Goal: Consume media (video, audio)

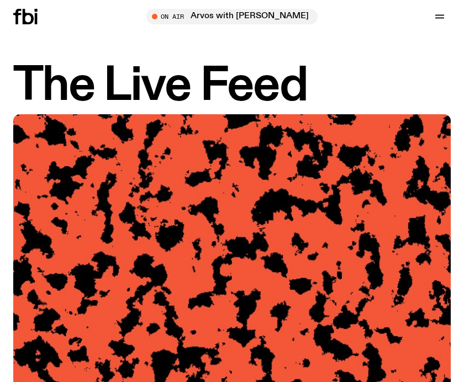
click at [25, 19] on icon at bounding box center [28, 16] width 11 height 15
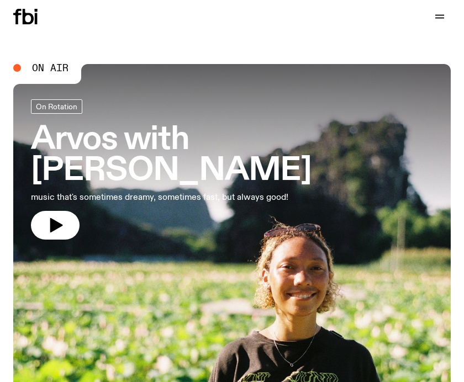
click at [60, 218] on icon "button" at bounding box center [56, 225] width 13 height 14
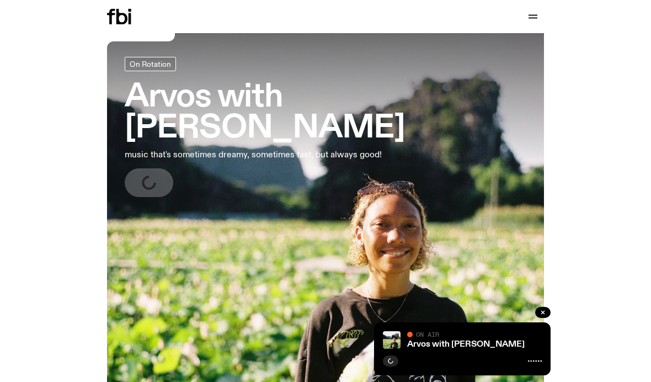
scroll to position [43, 0]
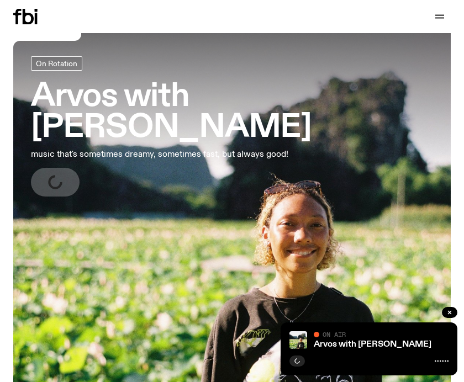
click at [442, 375] on div "Arvos with [PERSON_NAME] On Air On Air" at bounding box center [368, 348] width 177 height 53
click at [448, 375] on div "Arvos with [PERSON_NAME] On Air On Air" at bounding box center [368, 348] width 177 height 53
click at [442, 365] on icon at bounding box center [441, 361] width 14 height 9
click at [444, 365] on icon at bounding box center [441, 361] width 14 height 9
click at [445, 366] on div at bounding box center [368, 359] width 159 height 13
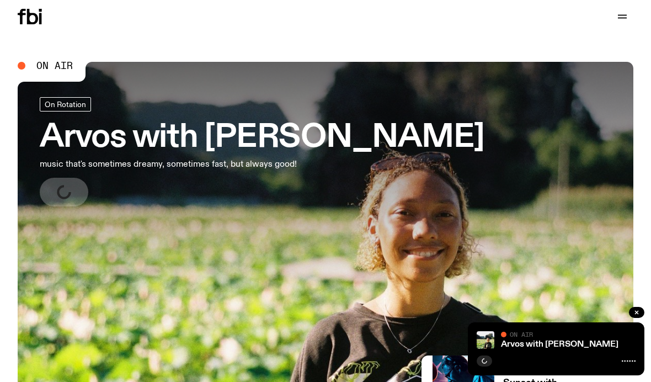
scroll to position [0, 0]
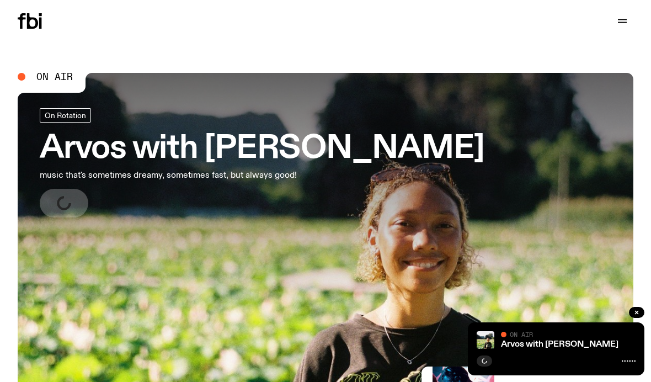
click at [463, 20] on icon "button" at bounding box center [622, 20] width 9 height 0
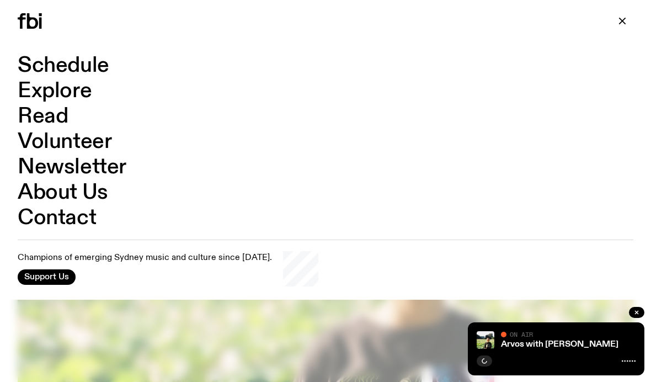
click at [463, 355] on div at bounding box center [556, 359] width 159 height 13
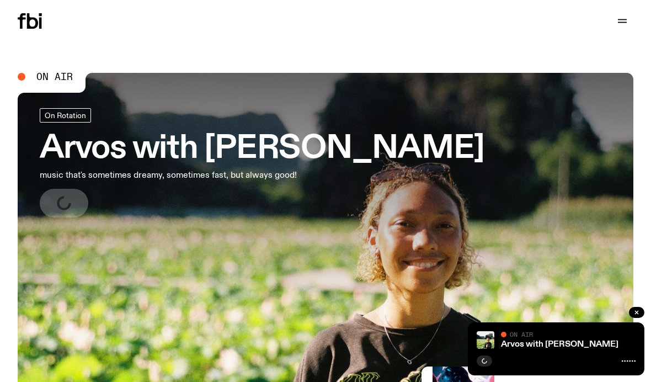
click at [463, 359] on icon at bounding box center [629, 361] width 14 height 9
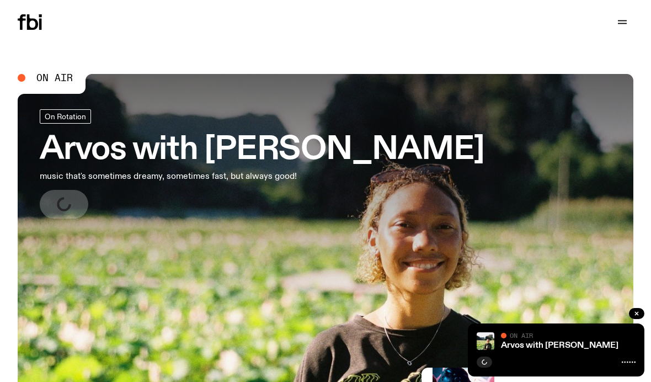
scroll to position [15, 0]
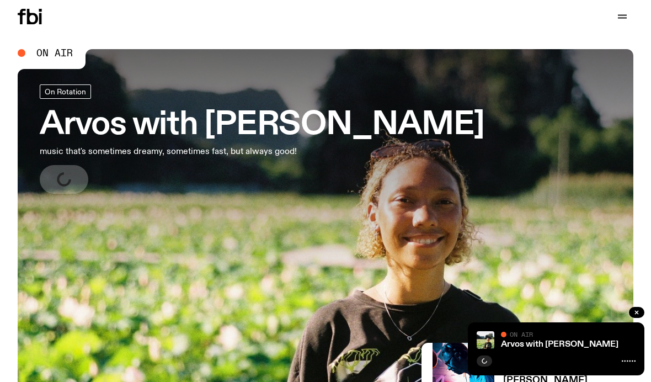
click at [463, 18] on icon "button" at bounding box center [622, 18] width 9 height 0
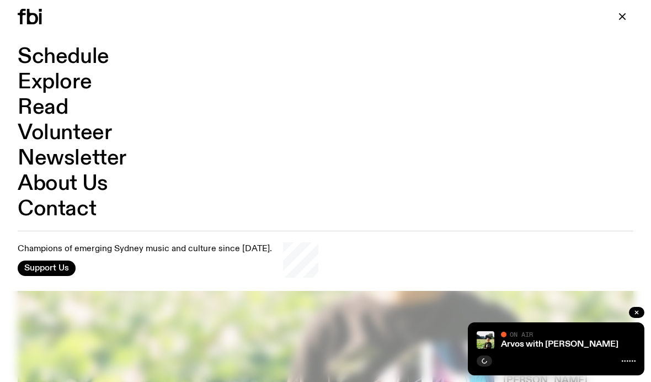
click at [98, 55] on link "Schedule" at bounding box center [64, 56] width 92 height 21
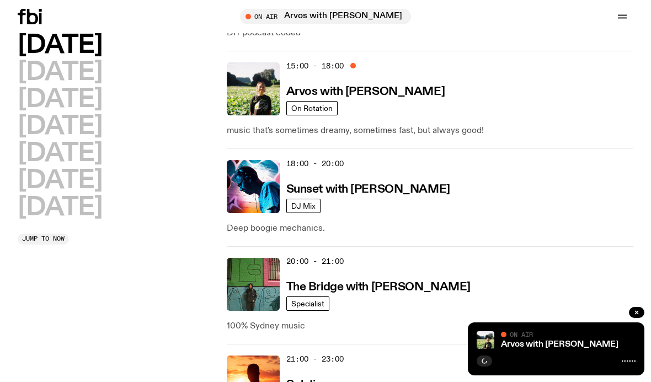
scroll to position [427, 0]
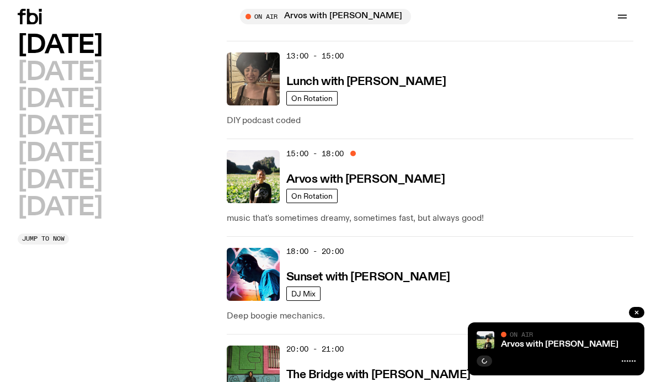
click at [260, 185] on img at bounding box center [253, 176] width 53 height 53
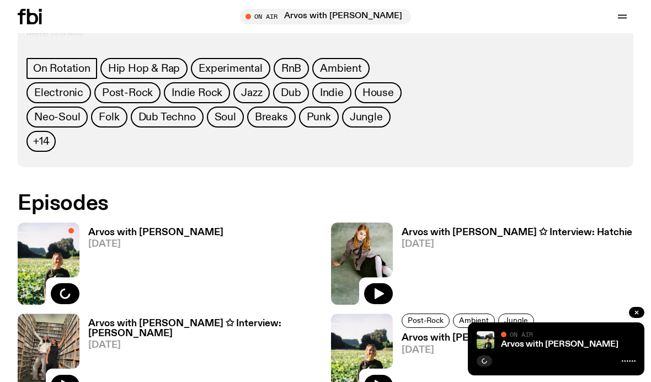
scroll to position [629, 0]
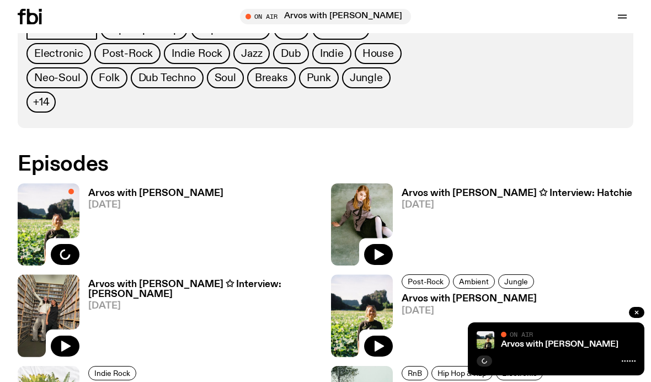
click at [386, 244] on button "button" at bounding box center [378, 254] width 29 height 21
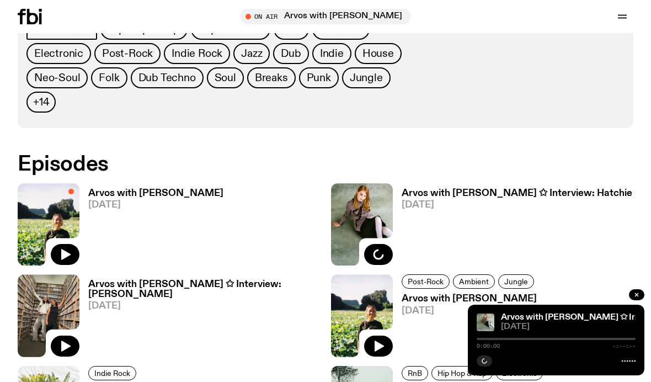
click at [63, 248] on icon "button" at bounding box center [64, 254] width 13 height 13
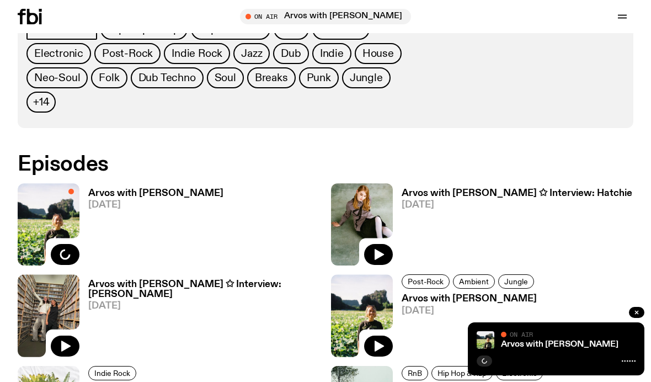
click at [382, 244] on button "button" at bounding box center [378, 254] width 29 height 21
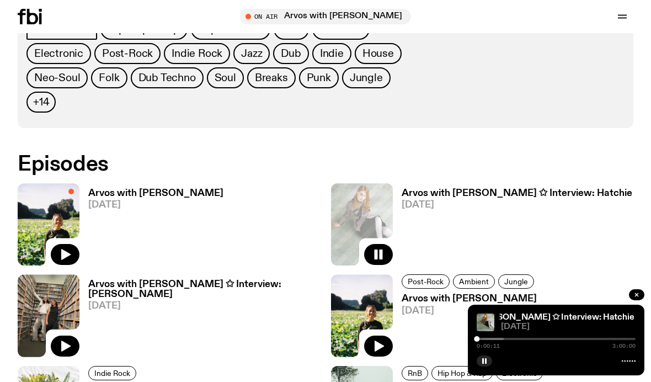
click at [463, 340] on div at bounding box center [424, 339] width 159 height 2
click at [463, 342] on div at bounding box center [479, 339] width 6 height 6
click at [63, 341] on icon "button" at bounding box center [65, 346] width 9 height 11
